Goal: Navigation & Orientation: Find specific page/section

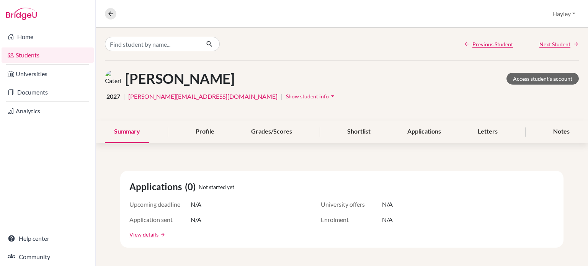
click at [28, 52] on link "Students" at bounding box center [48, 54] width 92 height 15
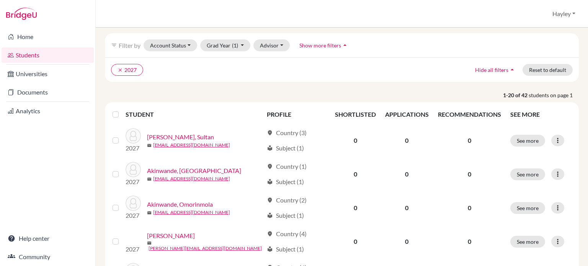
scroll to position [28, 0]
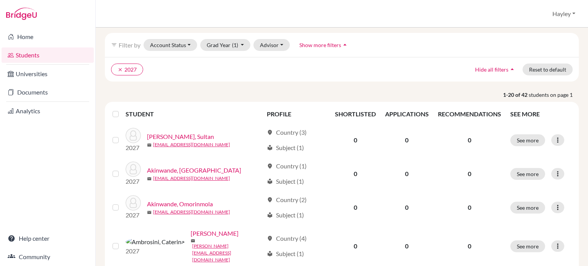
click at [119, 112] on div at bounding box center [117, 114] width 9 height 9
click at [110, 115] on th at bounding box center [117, 114] width 18 height 18
click at [122, 110] on label at bounding box center [122, 110] width 0 height 0
click at [0, 0] on input "checkbox" at bounding box center [0, 0] width 0 height 0
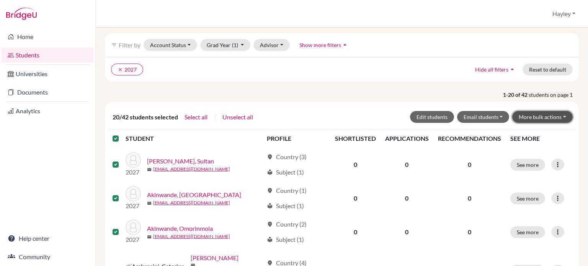
click at [539, 111] on button "More bulk actions" at bounding box center [542, 117] width 61 height 12
click at [542, 111] on button "More bulk actions" at bounding box center [542, 117] width 61 height 12
click at [331, 94] on p "1-20 of 42 students on page 1" at bounding box center [342, 95] width 486 height 8
drag, startPoint x: 34, startPoint y: 90, endPoint x: 34, endPoint y: 83, distance: 6.1
click at [34, 83] on li "Documents" at bounding box center [47, 92] width 95 height 18
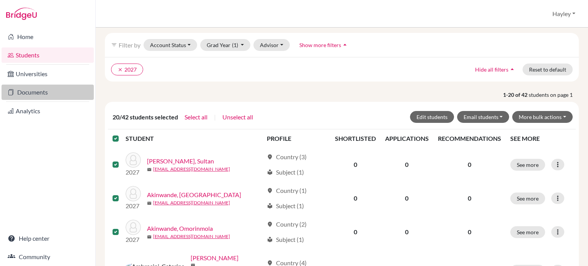
click at [30, 95] on link "Documents" at bounding box center [48, 92] width 92 height 15
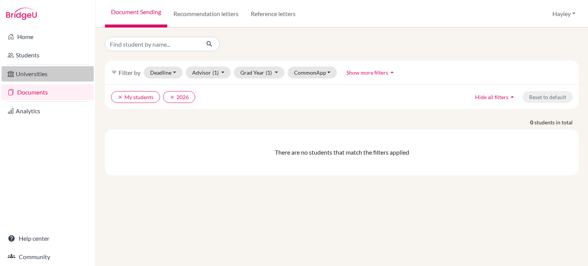
click at [32, 67] on link "Universities" at bounding box center [48, 73] width 92 height 15
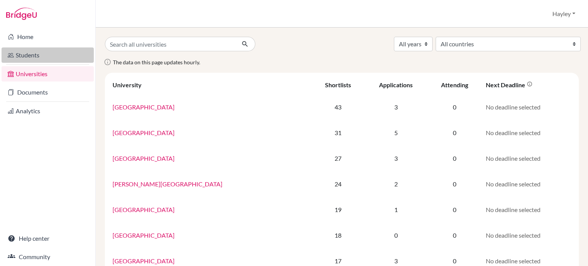
click at [61, 58] on link "Students" at bounding box center [48, 54] width 92 height 15
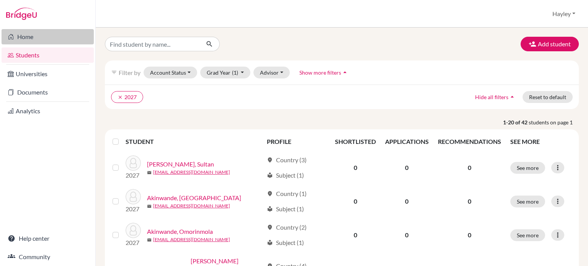
click at [28, 33] on link "Home" at bounding box center [48, 36] width 92 height 15
